Goal: Transaction & Acquisition: Subscribe to service/newsletter

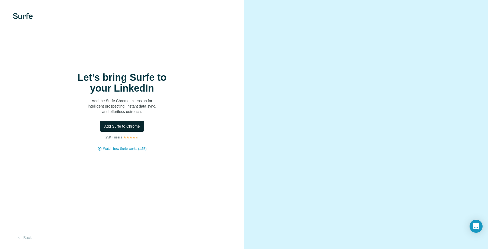
click at [138, 126] on span "Add Surfe to Chrome" at bounding box center [122, 126] width 36 height 5
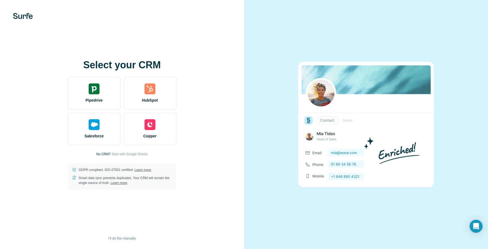
click at [139, 153] on span "Start with Google Sheets" at bounding box center [130, 154] width 36 height 5
